Goal: Task Accomplishment & Management: Manage account settings

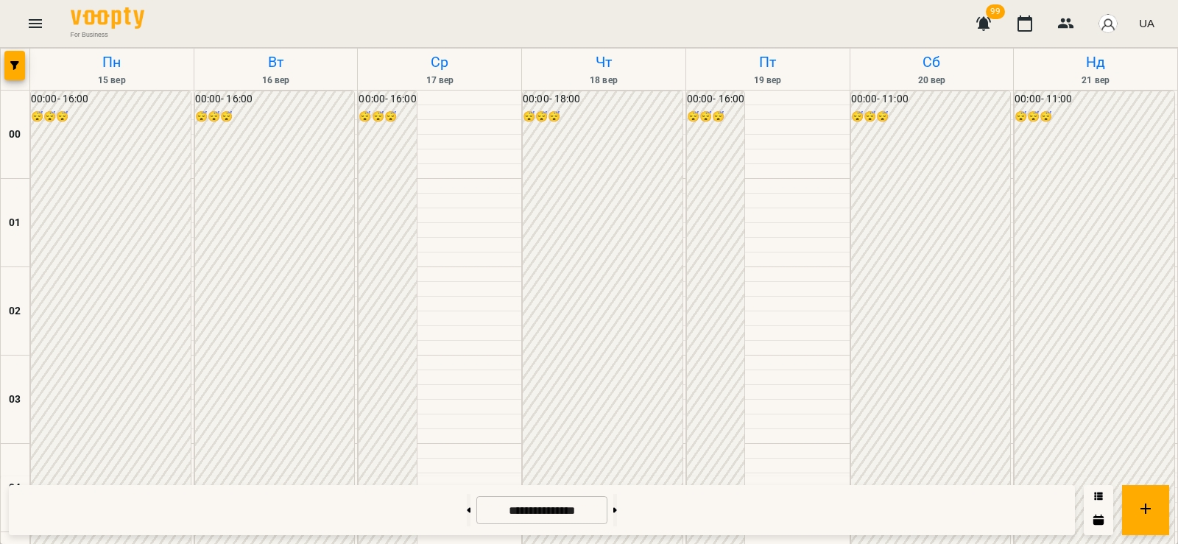
scroll to position [1031, 0]
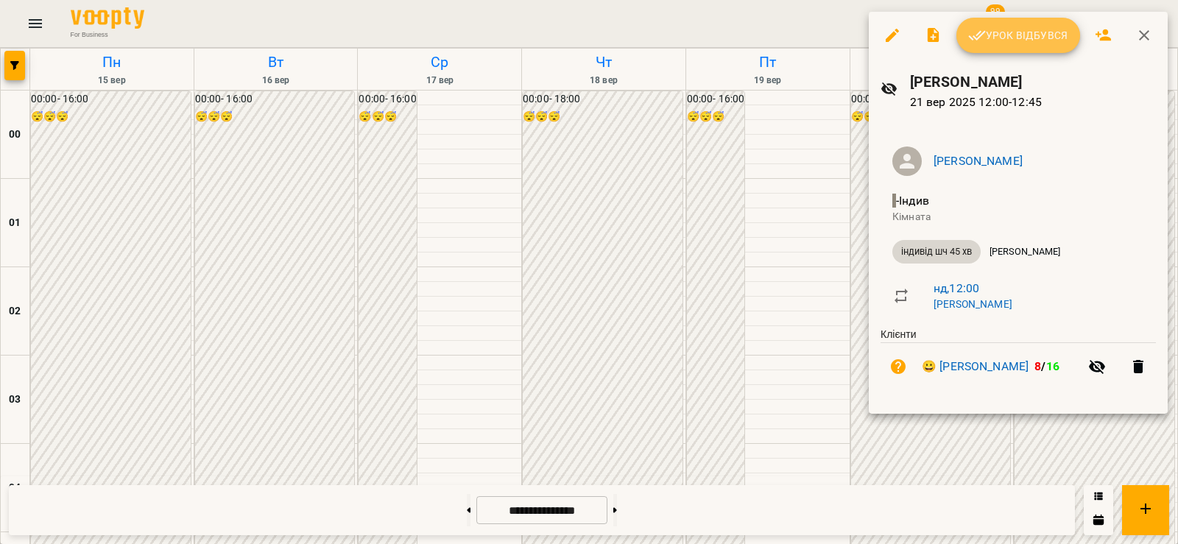
click at [1033, 27] on span "Урок відбувся" at bounding box center [1018, 36] width 100 height 18
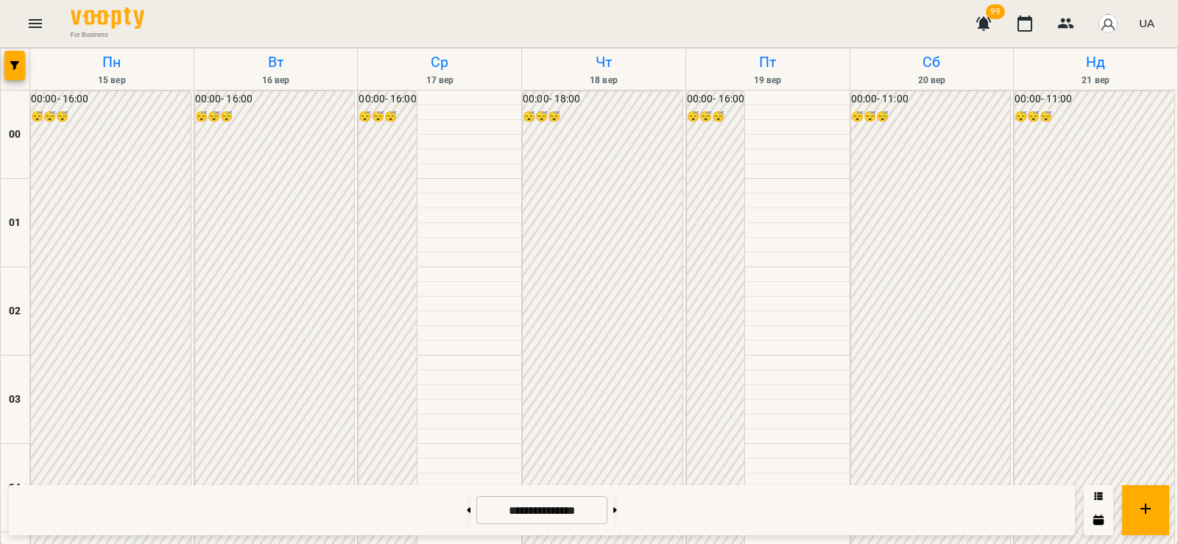
scroll to position [1546, 0]
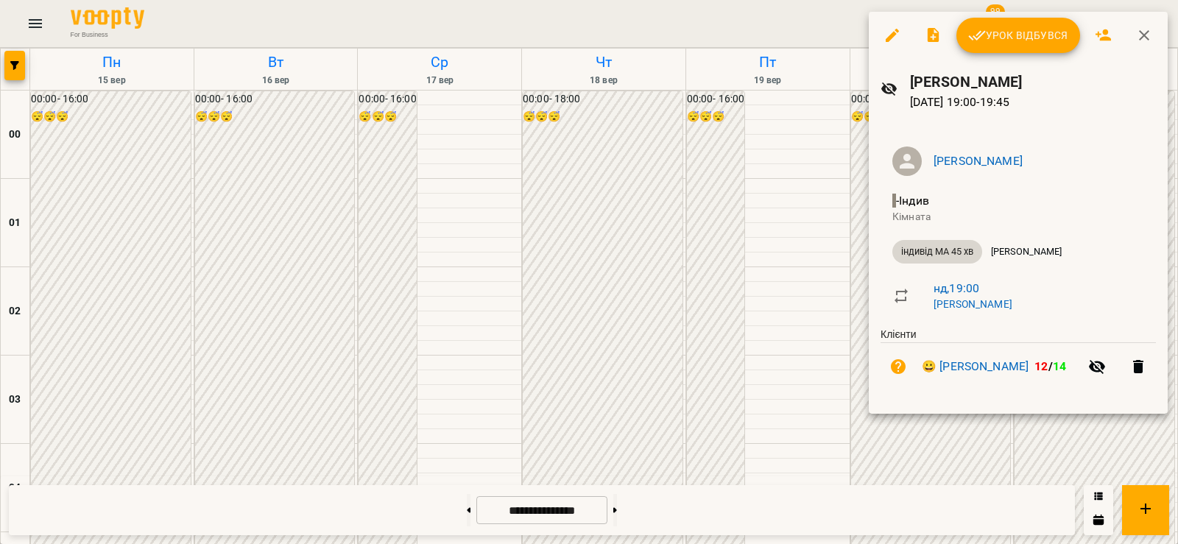
click at [998, 40] on span "Урок відбувся" at bounding box center [1018, 36] width 100 height 18
